Goal: Navigation & Orientation: Find specific page/section

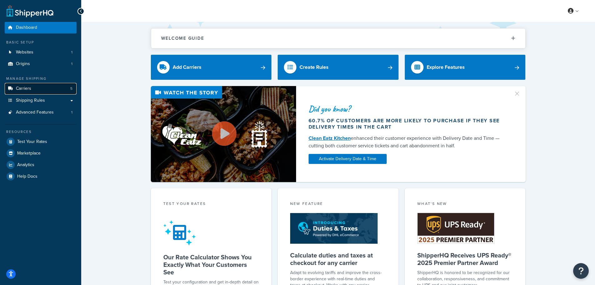
click at [30, 89] on span "Carriers" at bounding box center [23, 88] width 15 height 5
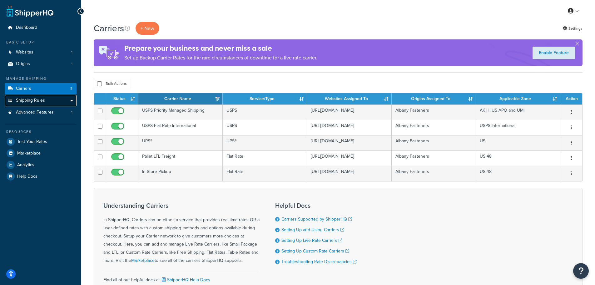
click at [33, 100] on span "Shipping Rules" at bounding box center [30, 100] width 29 height 5
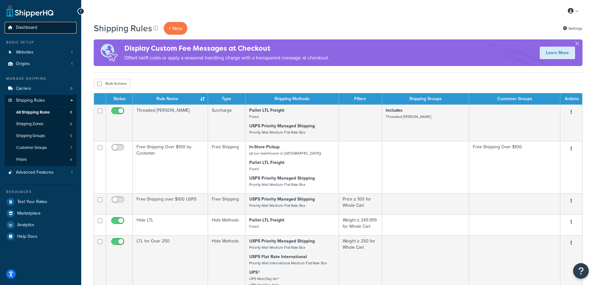
click at [30, 29] on span "Dashboard" at bounding box center [26, 27] width 21 height 5
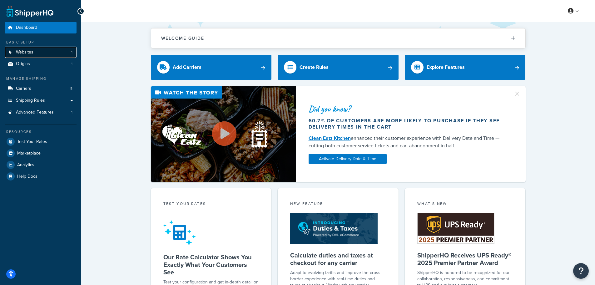
click at [32, 50] on span "Websites" at bounding box center [24, 52] width 17 height 5
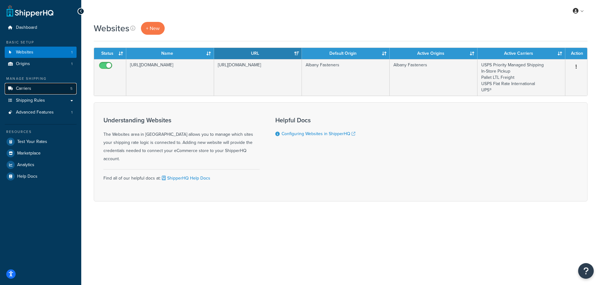
click at [44, 90] on link "Carriers 5" at bounding box center [41, 89] width 72 height 12
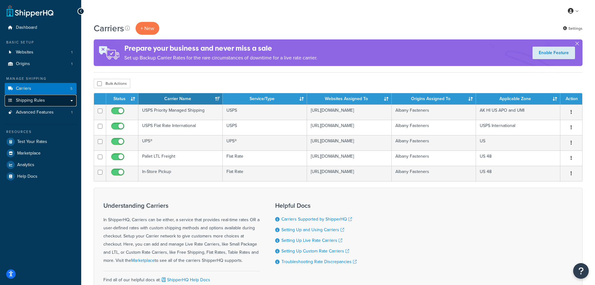
click at [35, 99] on span "Shipping Rules" at bounding box center [30, 100] width 29 height 5
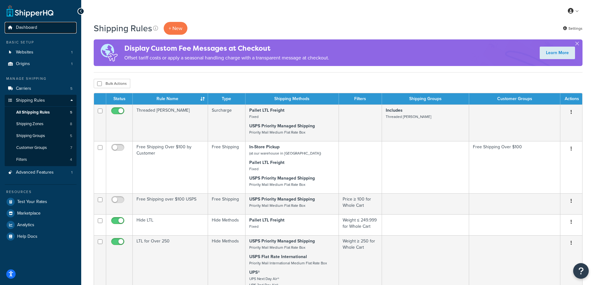
click at [34, 26] on span "Dashboard" at bounding box center [26, 27] width 21 height 5
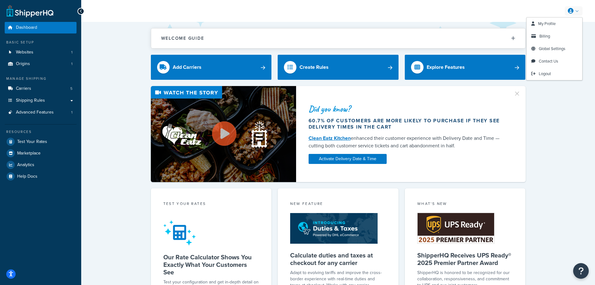
click at [573, 10] on icon at bounding box center [571, 11] width 6 height 6
click at [568, 22] on link "My Profile" at bounding box center [555, 23] width 56 height 12
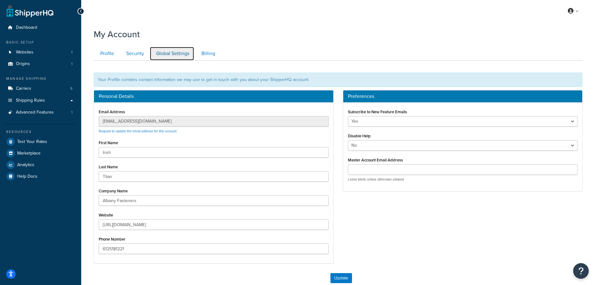
click at [187, 52] on link "Global Settings" at bounding box center [172, 54] width 45 height 14
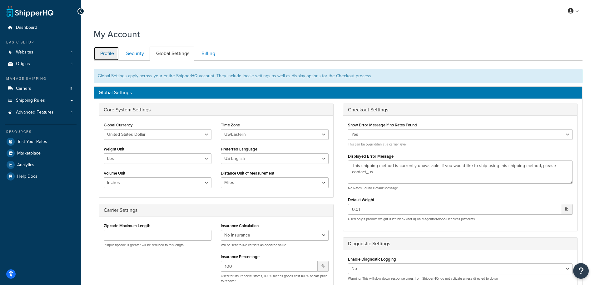
click at [112, 52] on link "Profile" at bounding box center [106, 54] width 25 height 14
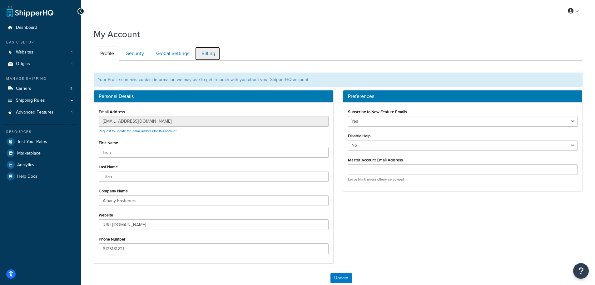
click at [212, 52] on link "Billing" at bounding box center [207, 54] width 25 height 14
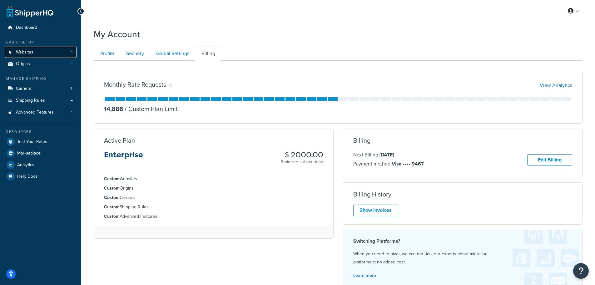
click at [26, 50] on span "Websites" at bounding box center [24, 52] width 17 height 5
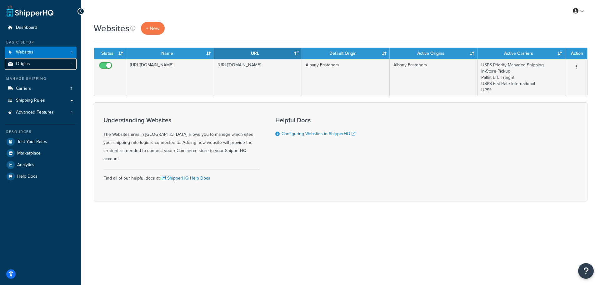
click at [33, 61] on link "Origins 1" at bounding box center [41, 64] width 72 height 12
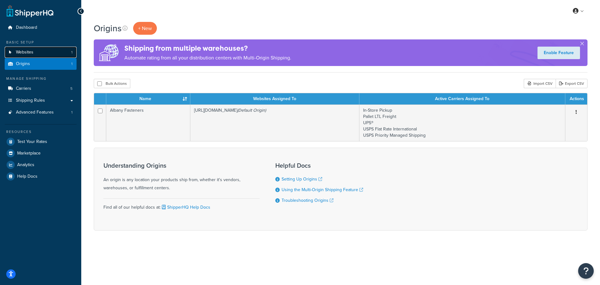
click at [34, 51] on link "Websites 1" at bounding box center [41, 53] width 72 height 12
